Goal: Information Seeking & Learning: Learn about a topic

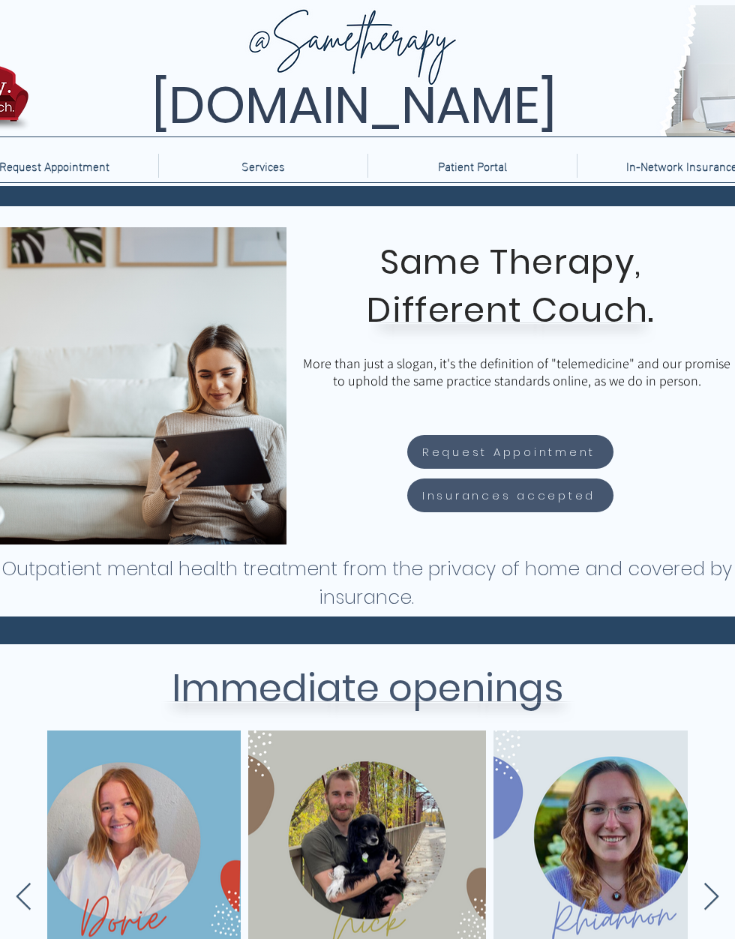
click at [288, 172] on p "Services" at bounding box center [263, 166] width 59 height 24
click at [293, 194] on div "Therapy" at bounding box center [262, 194] width 209 height 23
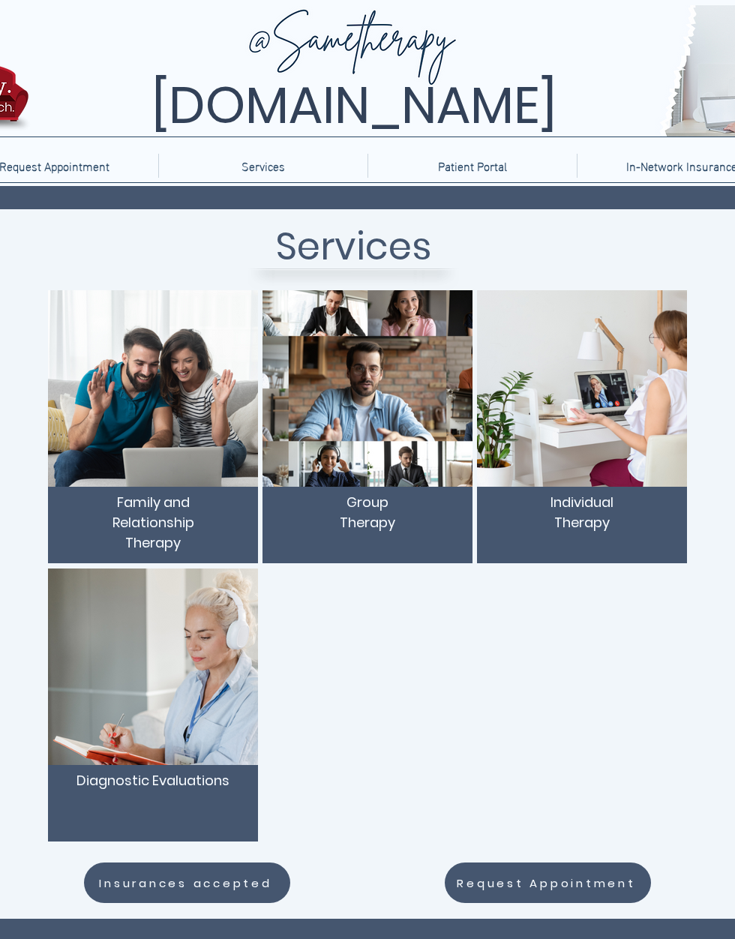
click at [596, 410] on img "main content" at bounding box center [582, 388] width 210 height 197
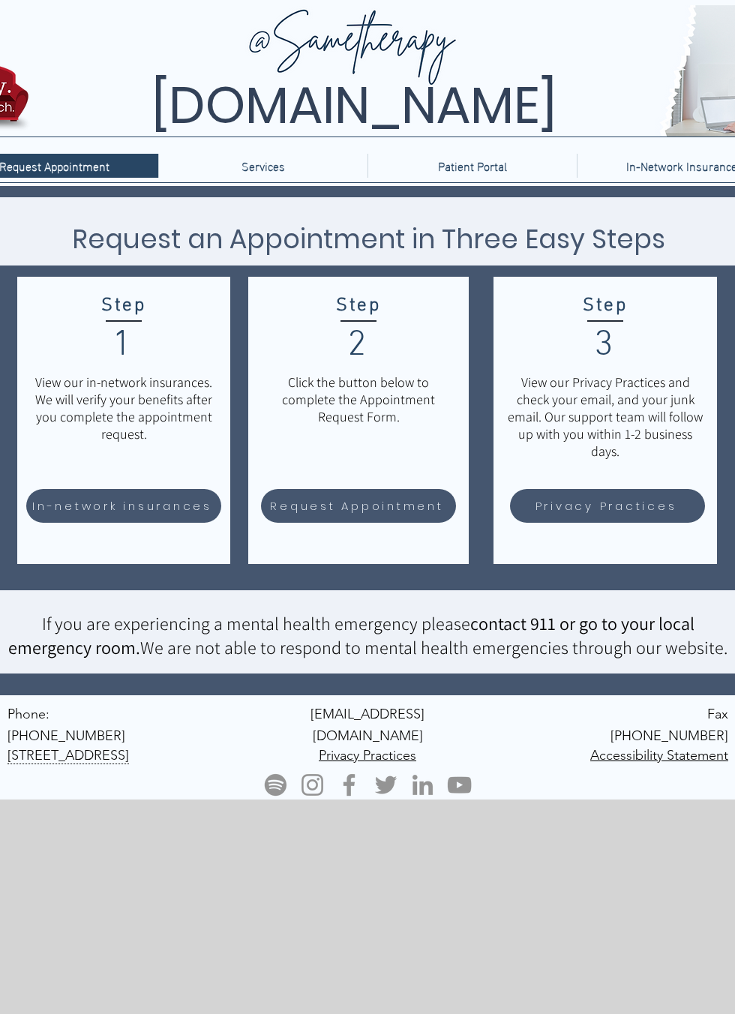
click at [318, 159] on div "Services" at bounding box center [263, 166] width 201 height 24
click at [470, 167] on p "Patient Portal" at bounding box center [473, 166] width 84 height 24
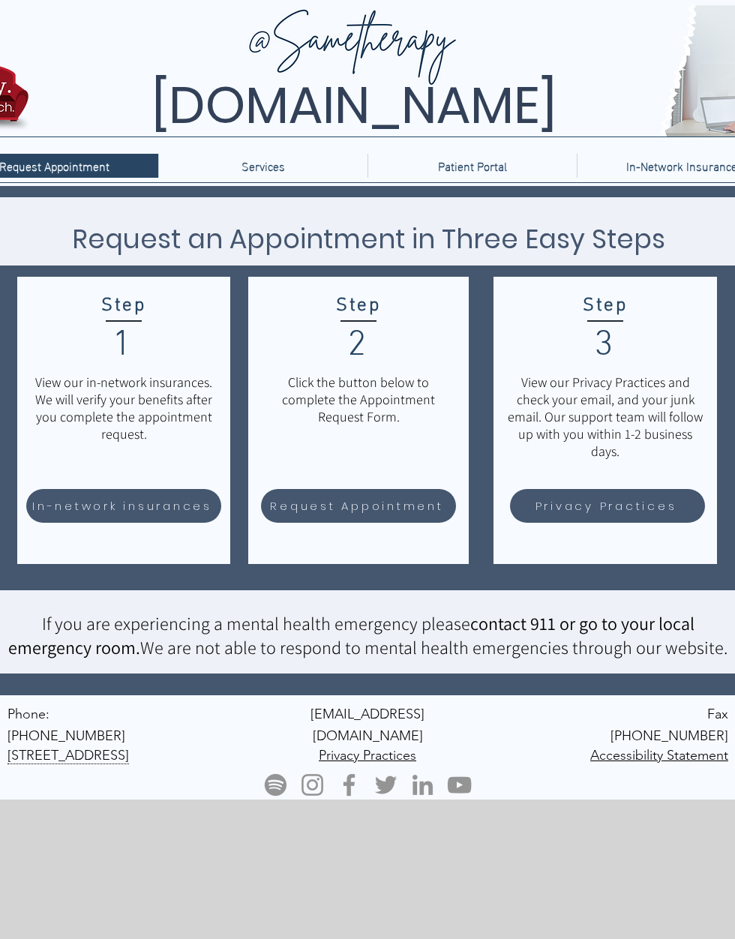
click at [631, 166] on p "In-Network Insurance" at bounding box center [682, 166] width 126 height 24
